Goal: Transaction & Acquisition: Purchase product/service

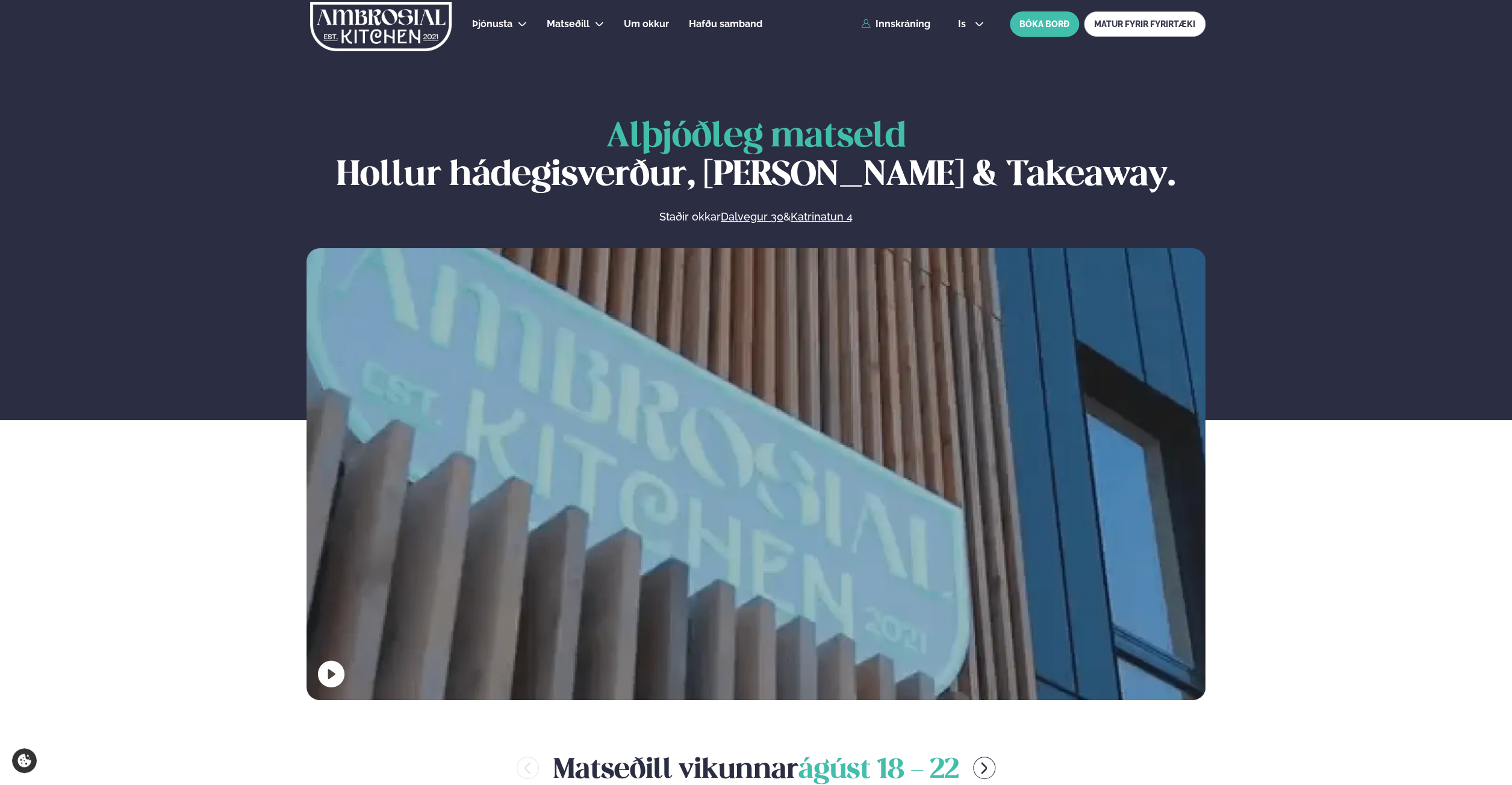
click at [912, 22] on link "Innskráning" at bounding box center [895, 24] width 69 height 10
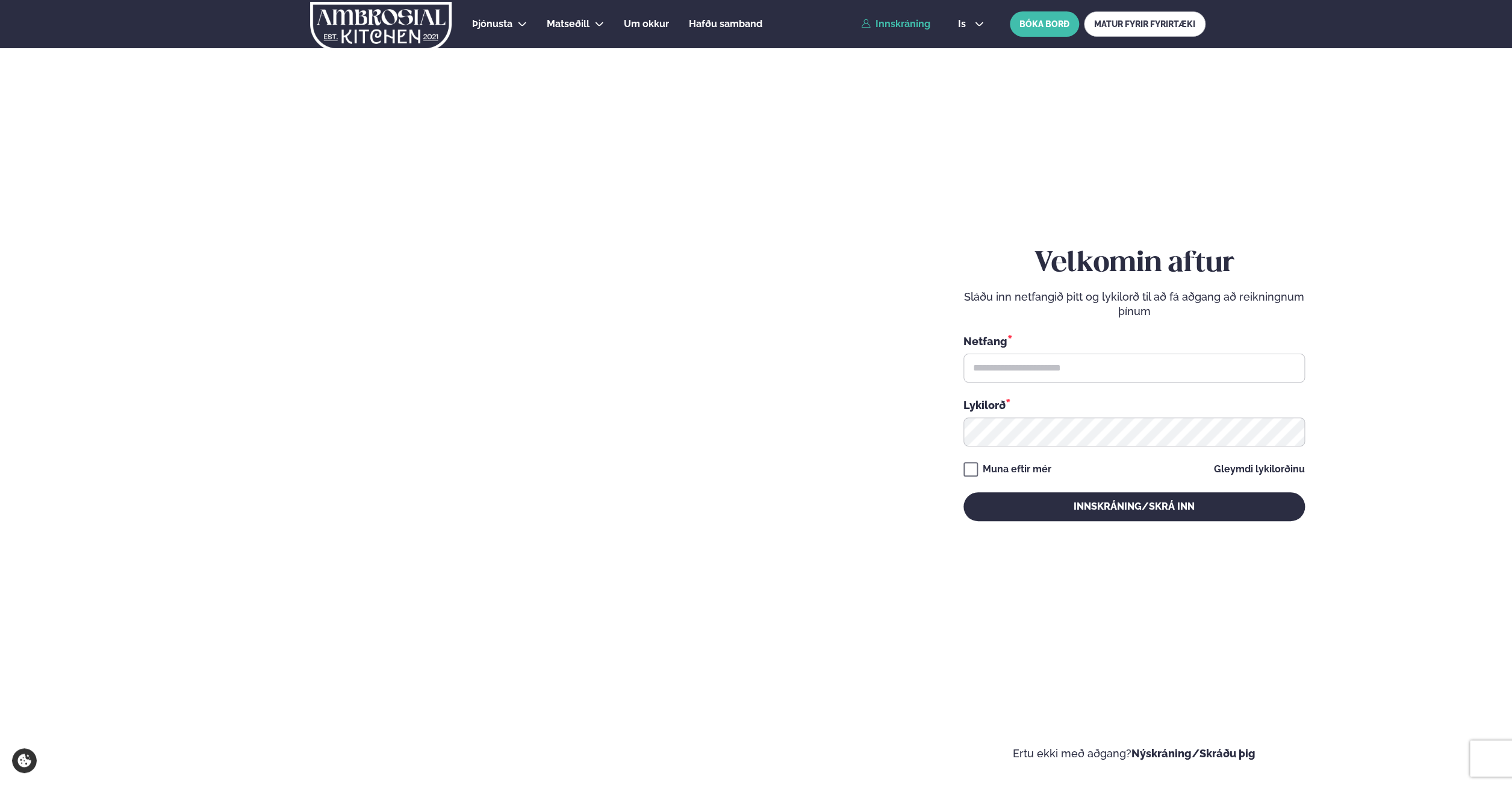
type input "**********"
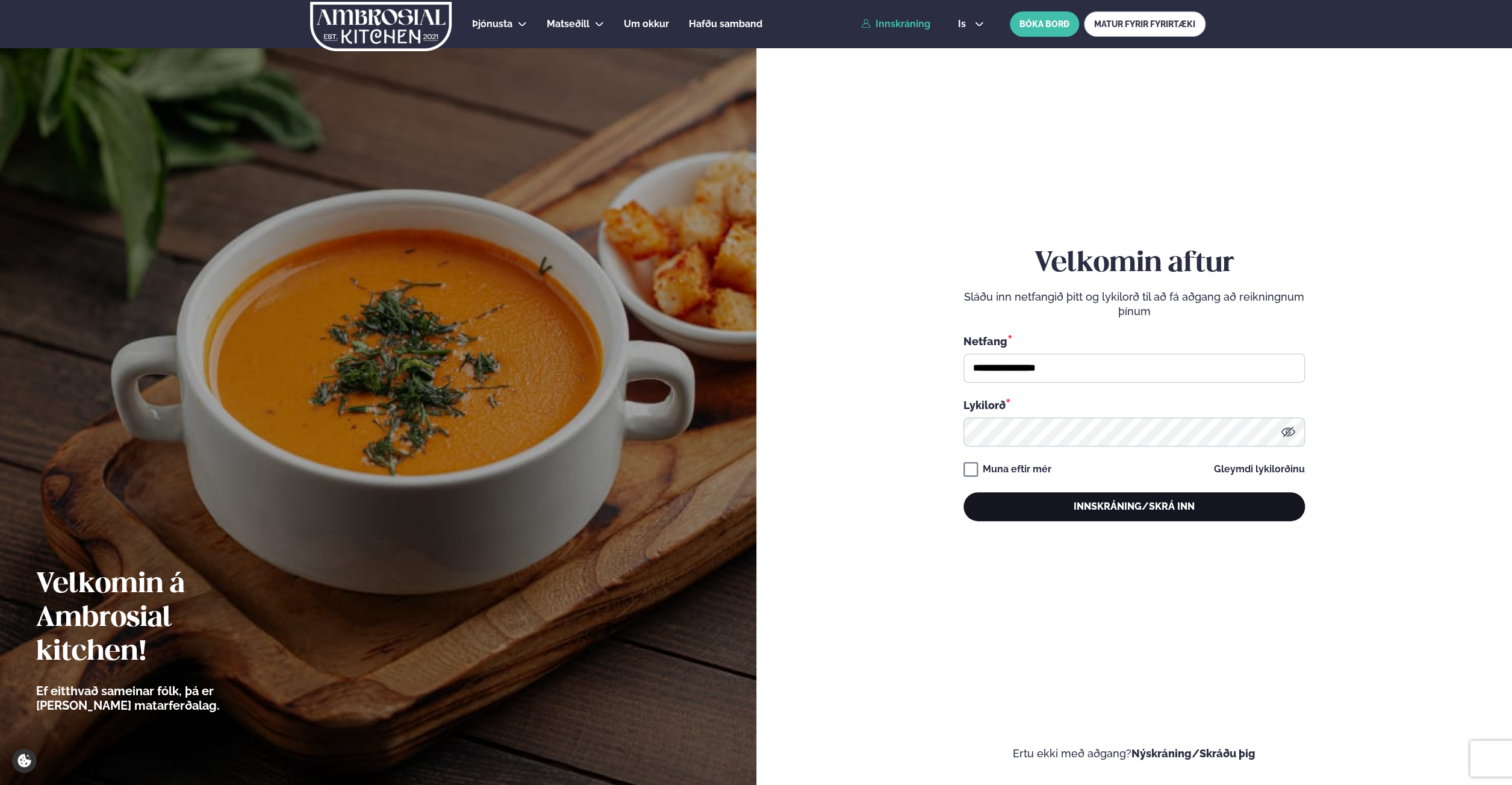
click at [1077, 499] on button "Innskráning/Skrá inn" at bounding box center [1134, 507] width 341 height 29
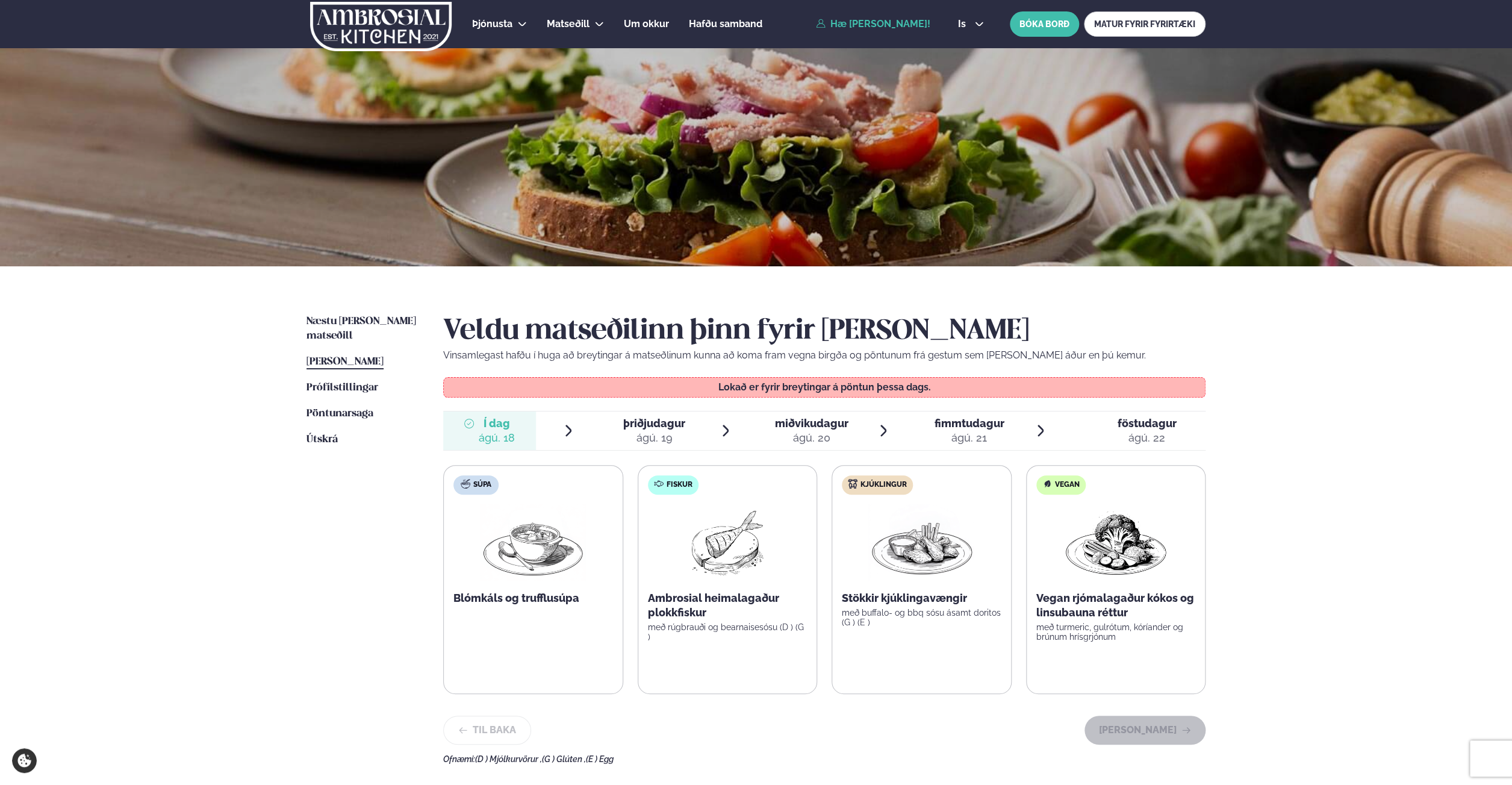
click at [641, 431] on div "ágú. 19" at bounding box center [654, 437] width 62 height 14
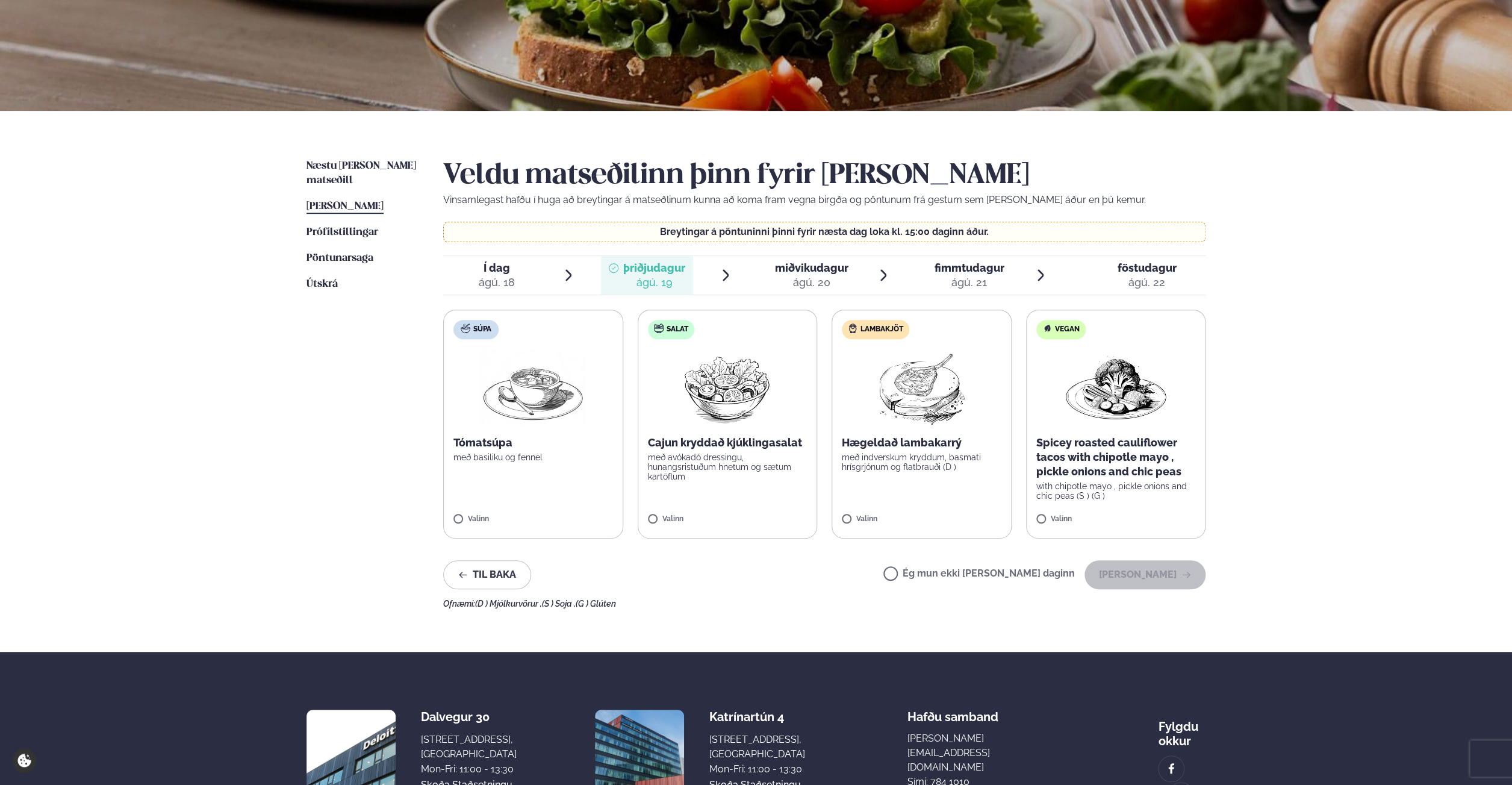
scroll to position [156, 0]
click at [955, 464] on p "með indverskum kryddum, basmati hrísgrjónum og flatbrauði (D )" at bounding box center [922, 461] width 160 height 19
click at [1130, 574] on button "[PERSON_NAME]" at bounding box center [1144, 574] width 121 height 29
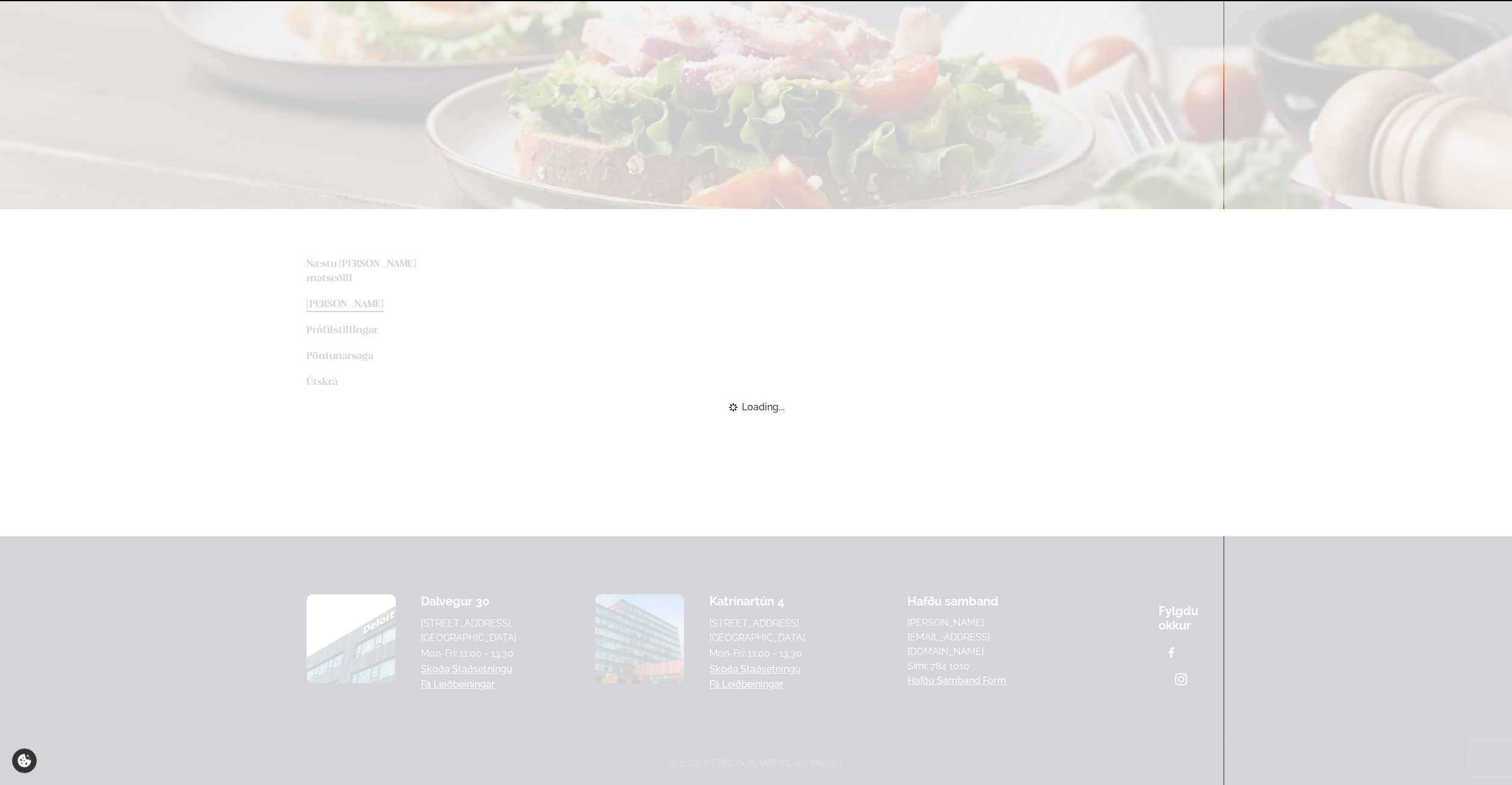
scroll to position [52, 0]
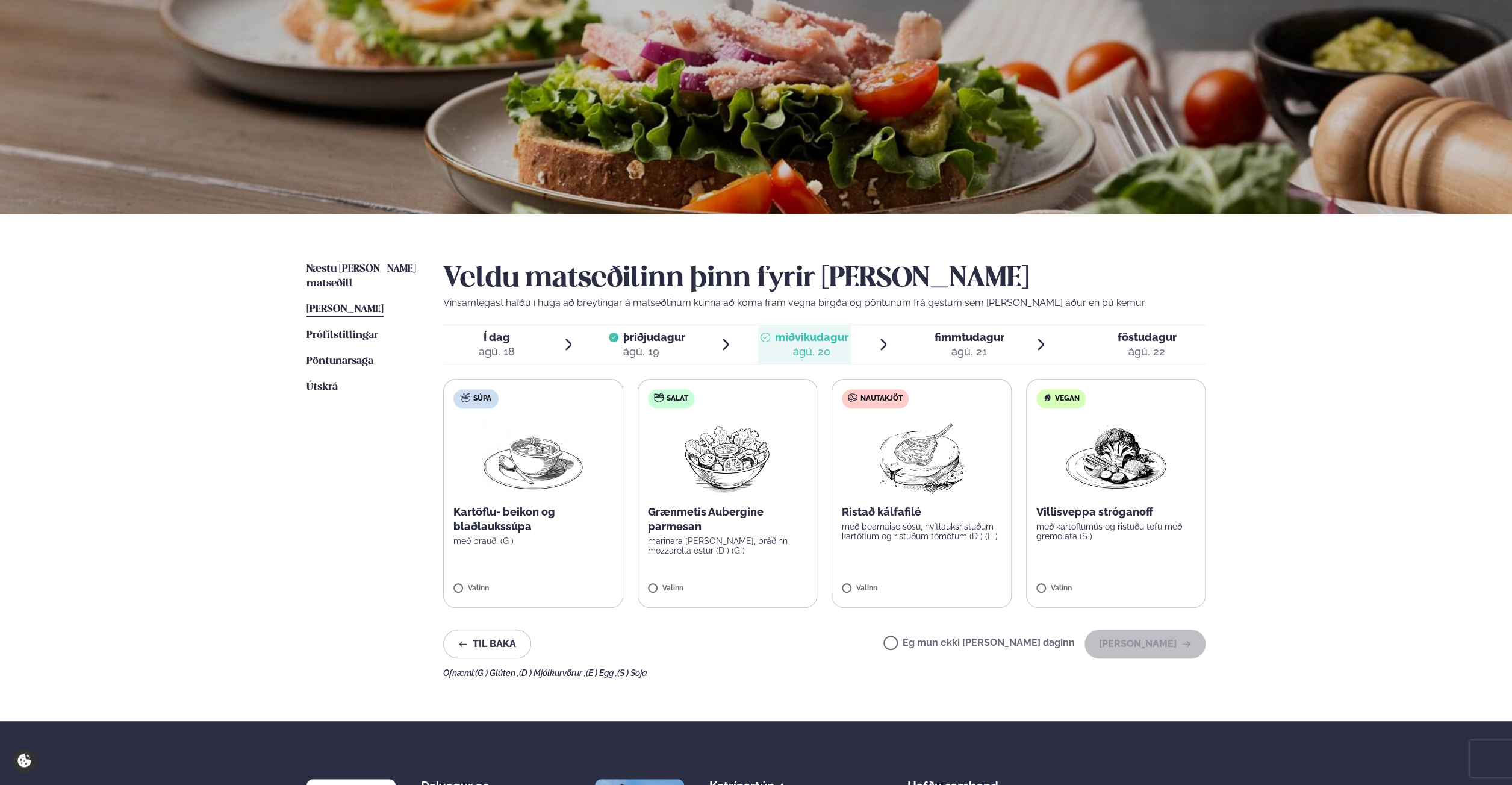
click at [716, 508] on p "Grænmetis Aubergine parmesan" at bounding box center [728, 519] width 160 height 29
click at [1088, 580] on label "Vegan Villisveppa stróganoff með kartöflumús og ristuðu tofu með gremolata (S )…" at bounding box center [1116, 493] width 180 height 229
click at [696, 572] on div at bounding box center [692, 582] width 46 height 24
click at [1158, 645] on button "[PERSON_NAME]" at bounding box center [1144, 643] width 121 height 29
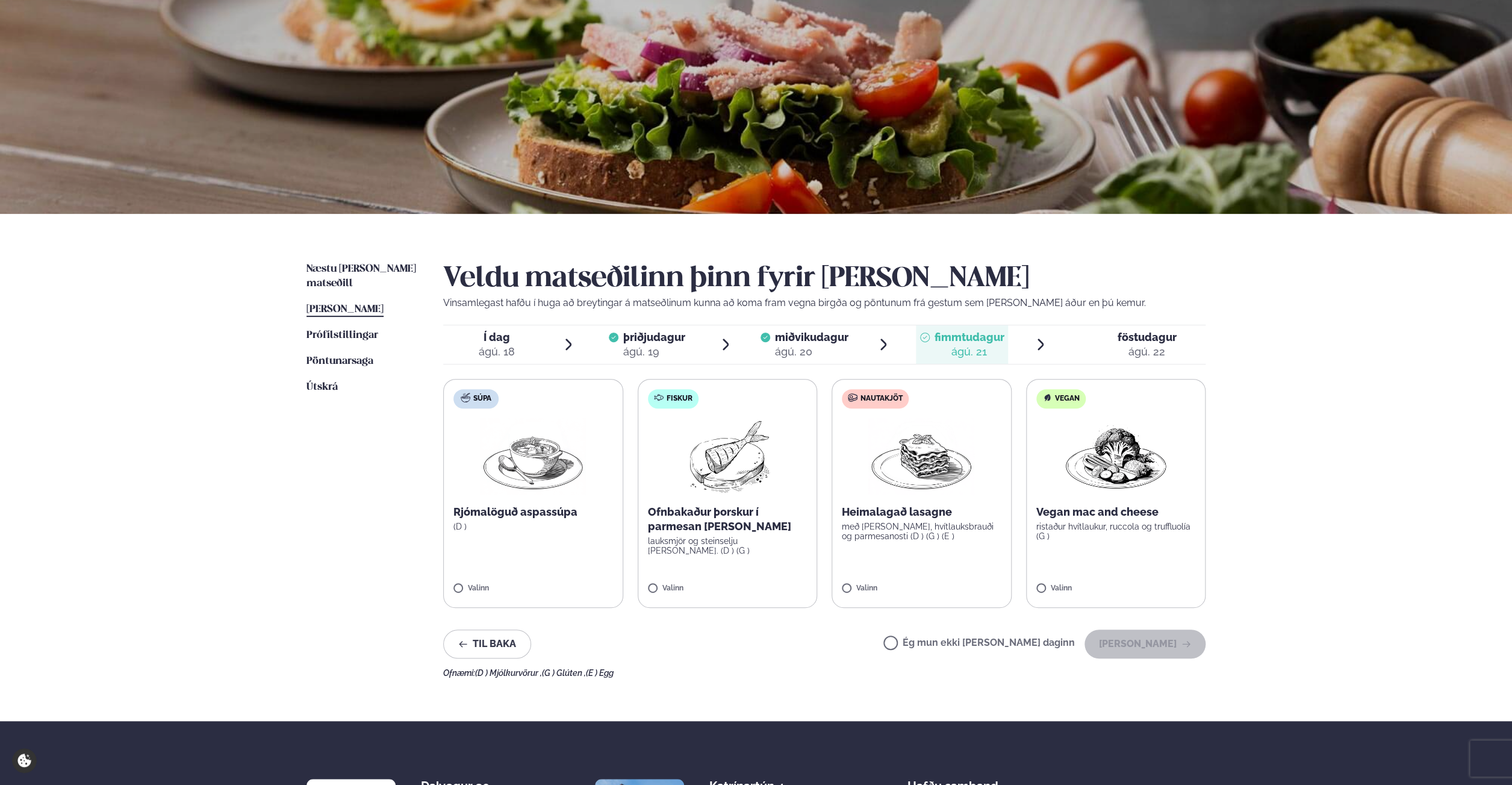
click at [893, 537] on p "með [PERSON_NAME], hvítlauksbrauði og parmesanosti (D ) (G ) (E )" at bounding box center [922, 531] width 160 height 19
click at [1153, 644] on button "[PERSON_NAME]" at bounding box center [1144, 643] width 121 height 29
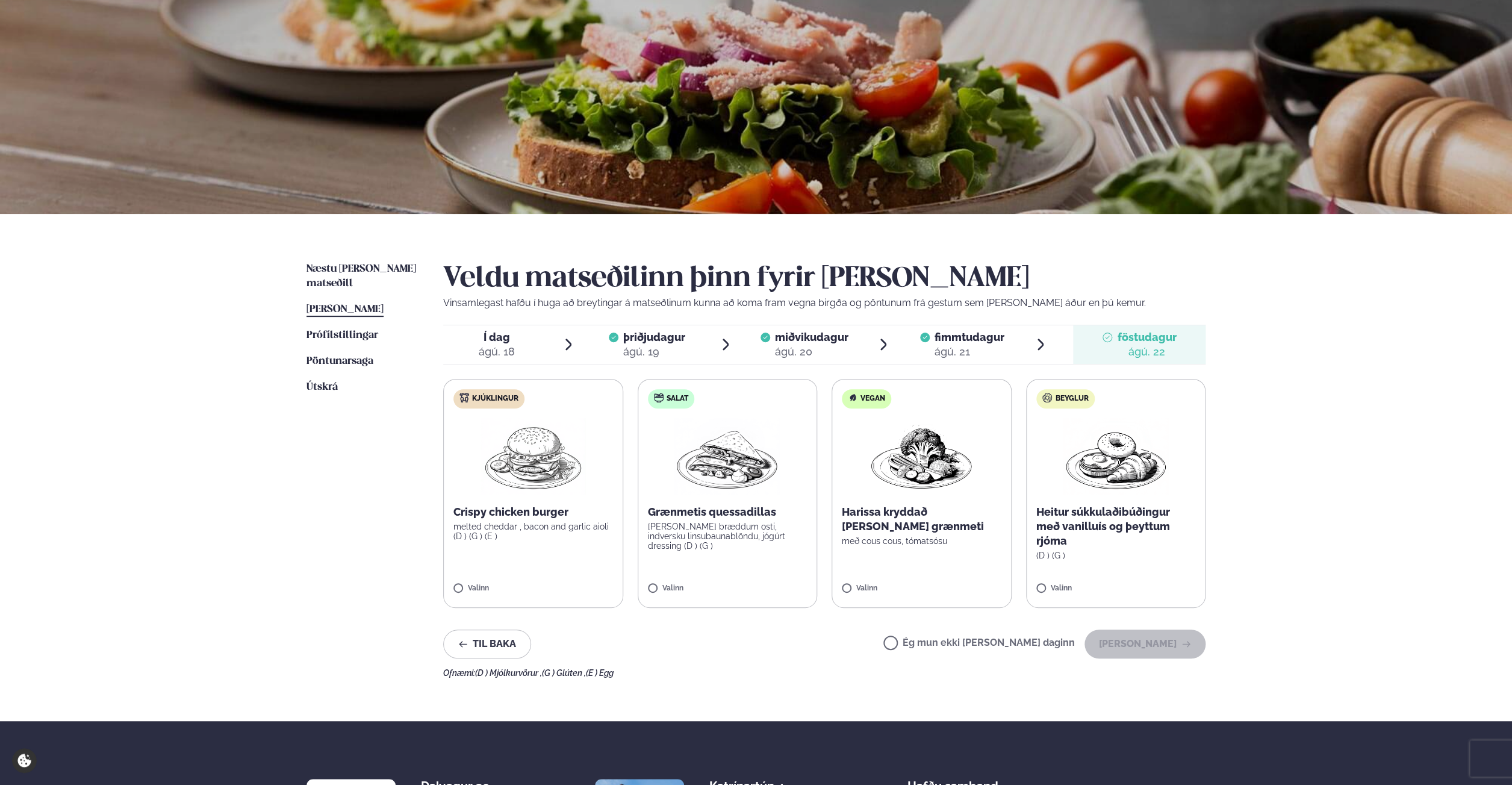
click at [711, 553] on label "Salat Grænmetis quessadillas [PERSON_NAME] bræddum osti, indversku linsubaunabl…" at bounding box center [727, 493] width 180 height 229
click at [682, 585] on div at bounding box center [692, 582] width 46 height 24
click at [542, 563] on label "Kjúklingur Crispy chicken burger melted cheddar , bacon and garlic aioli (D ) (…" at bounding box center [532, 493] width 180 height 229
